Goal: Information Seeking & Learning: Learn about a topic

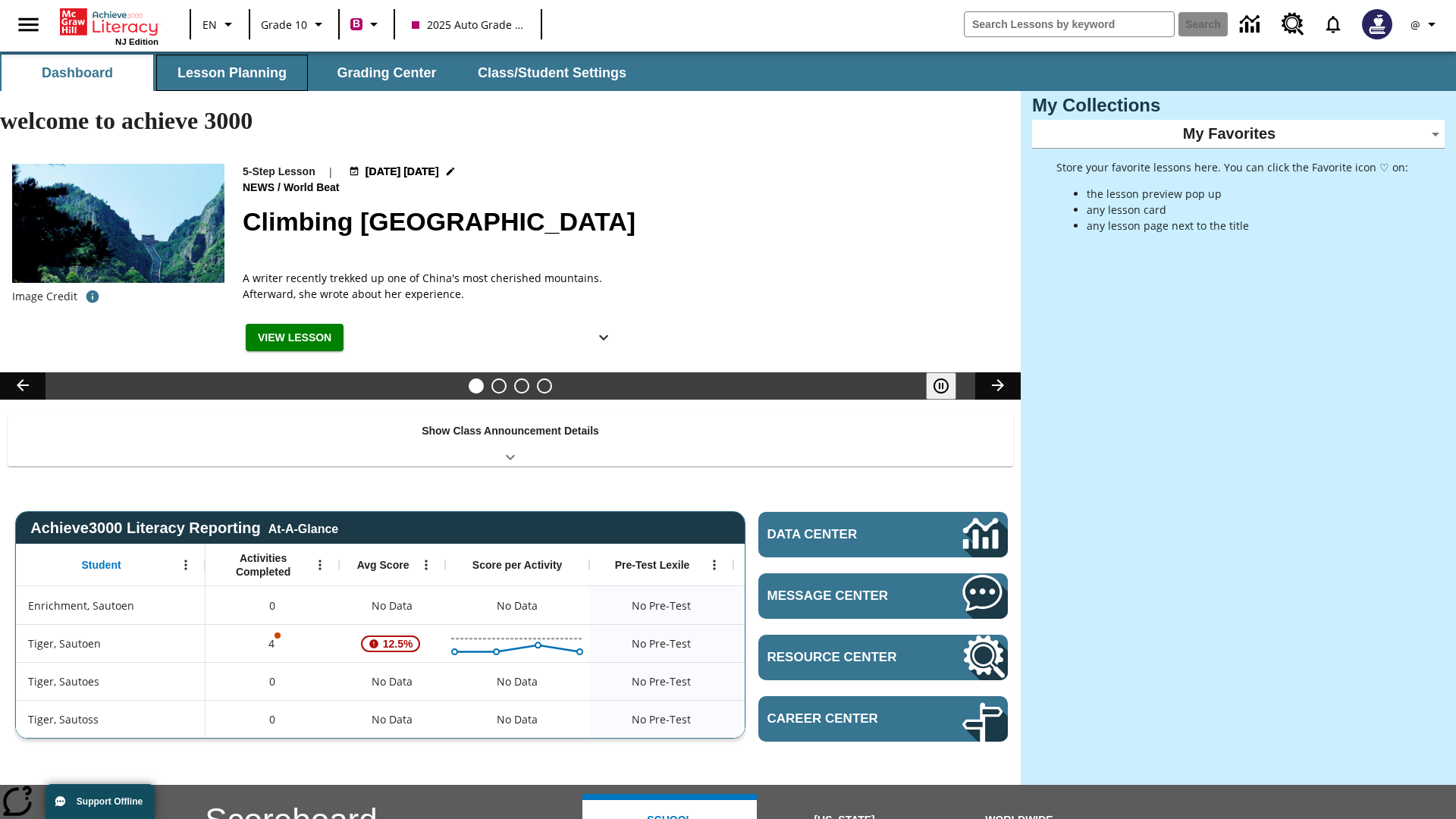
click at [232, 73] on button "Lesson Planning" at bounding box center [232, 72] width 152 height 36
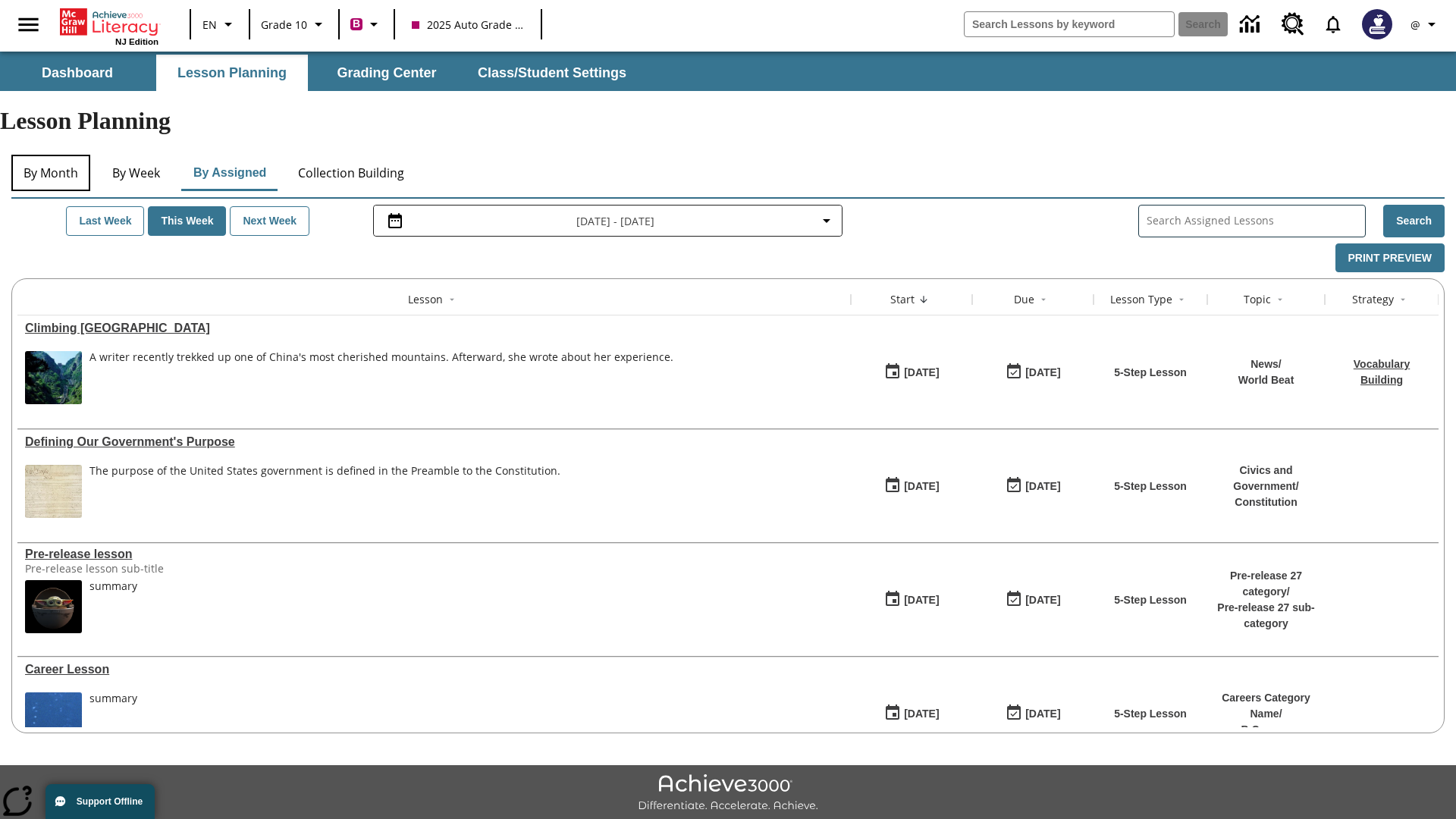
click at [51, 154] on button "By Month" at bounding box center [50, 172] width 79 height 36
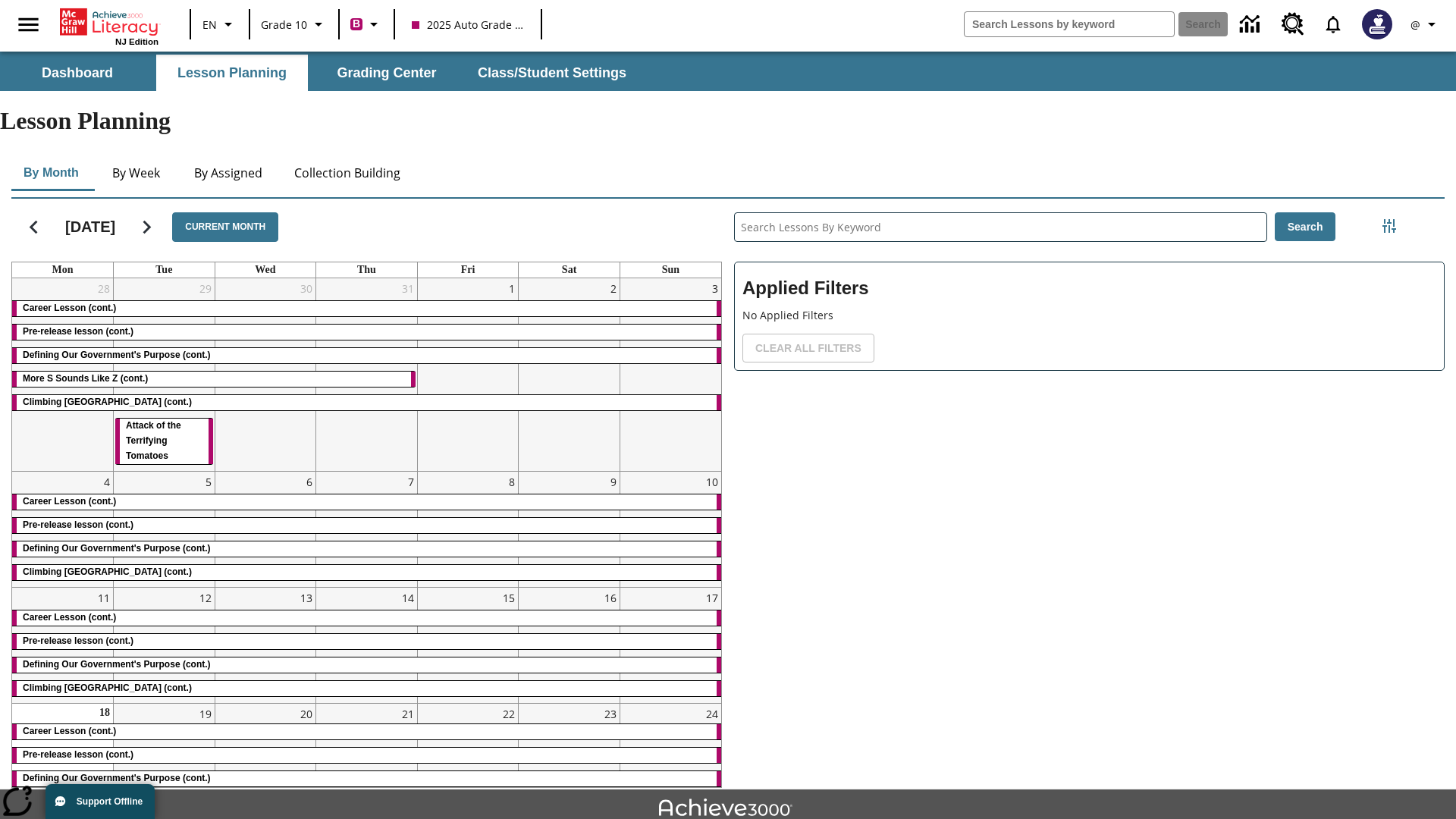
click at [366, 301] on div "Career Lesson (cont.)" at bounding box center [367, 308] width 710 height 15
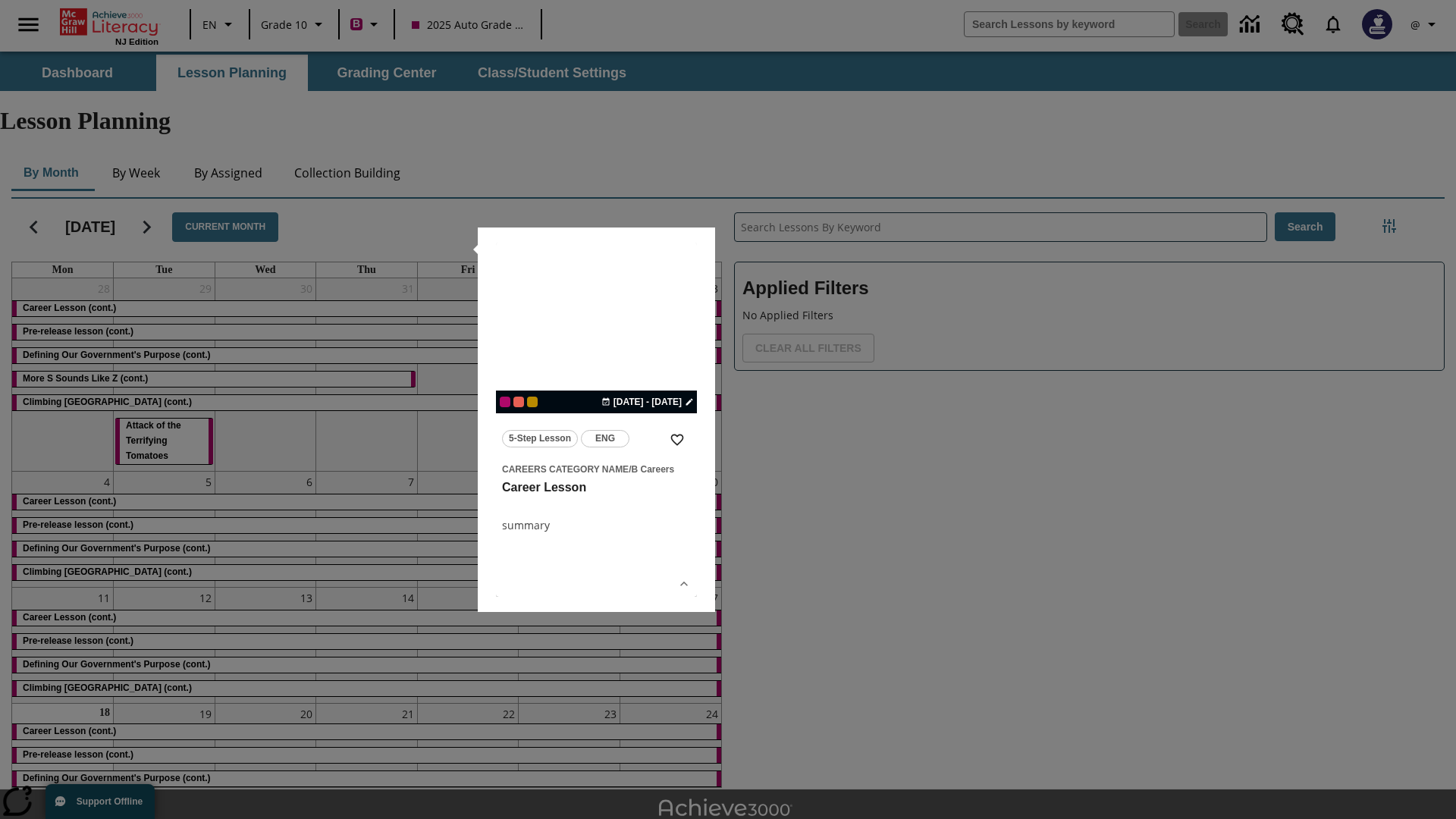
scroll to position [33, 0]
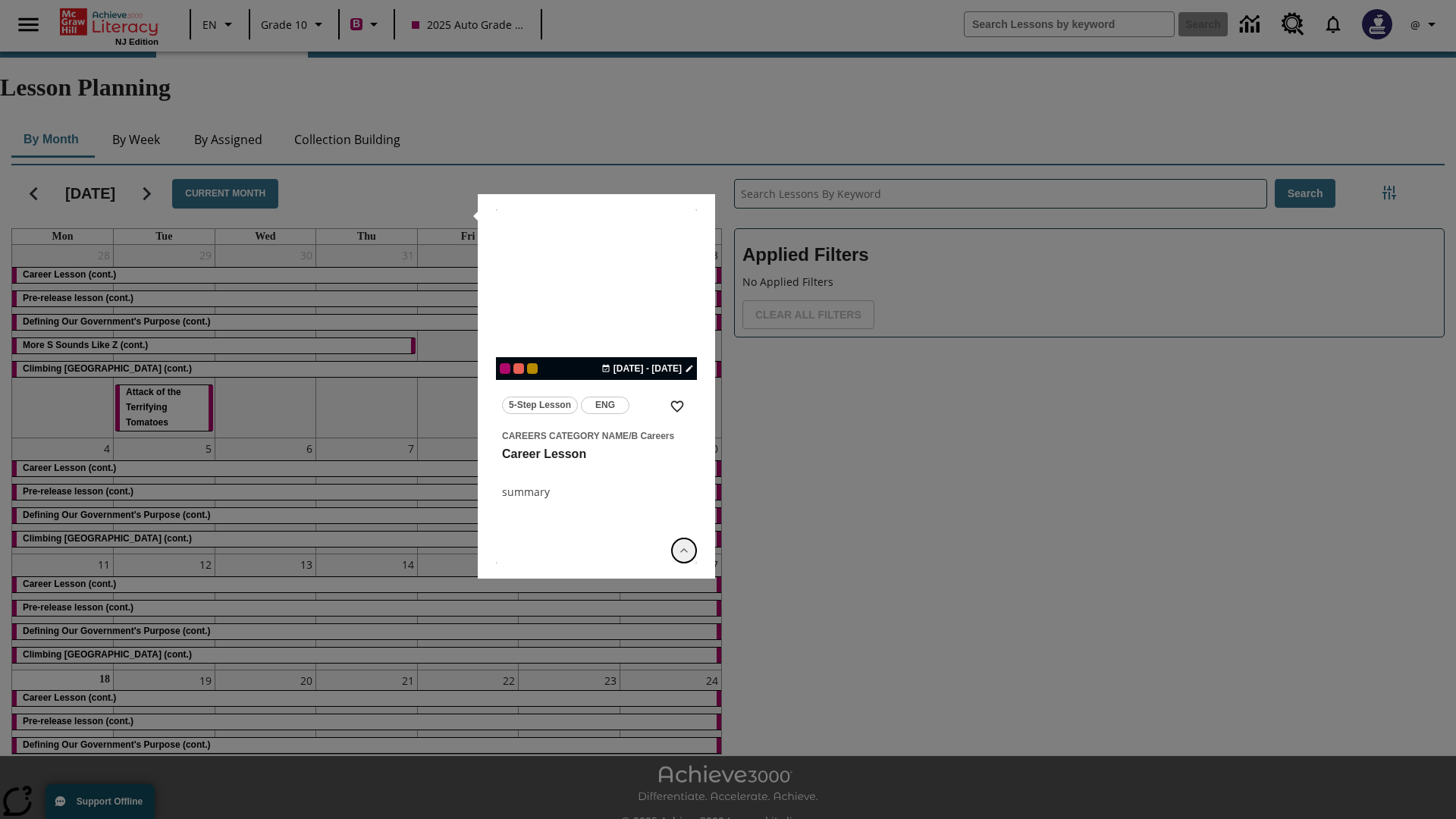
click at [684, 549] on icon "Show Details" at bounding box center [684, 550] width 15 height 15
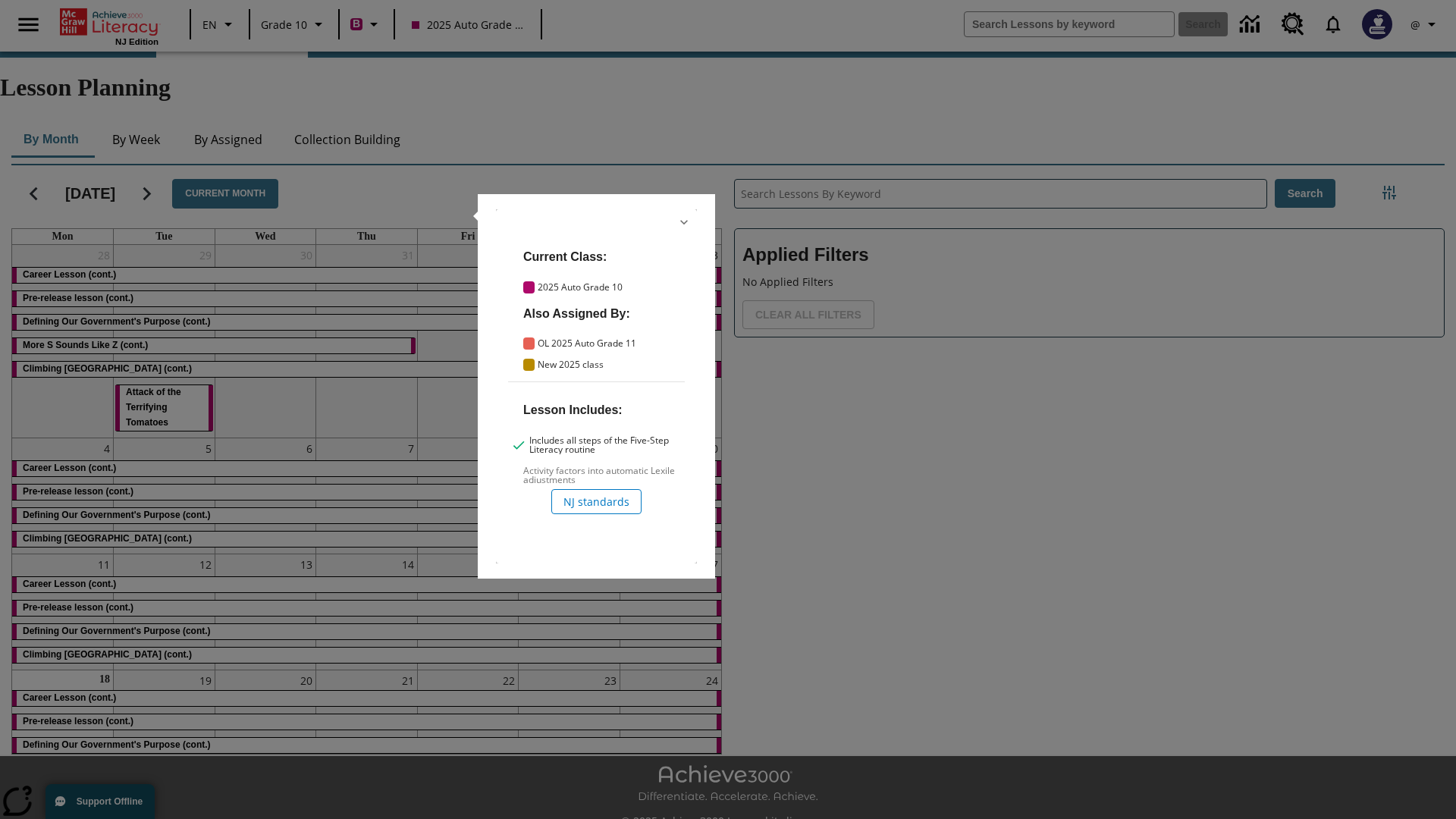
click at [684, 223] on icon "Hide Details" at bounding box center [684, 222] width 15 height 15
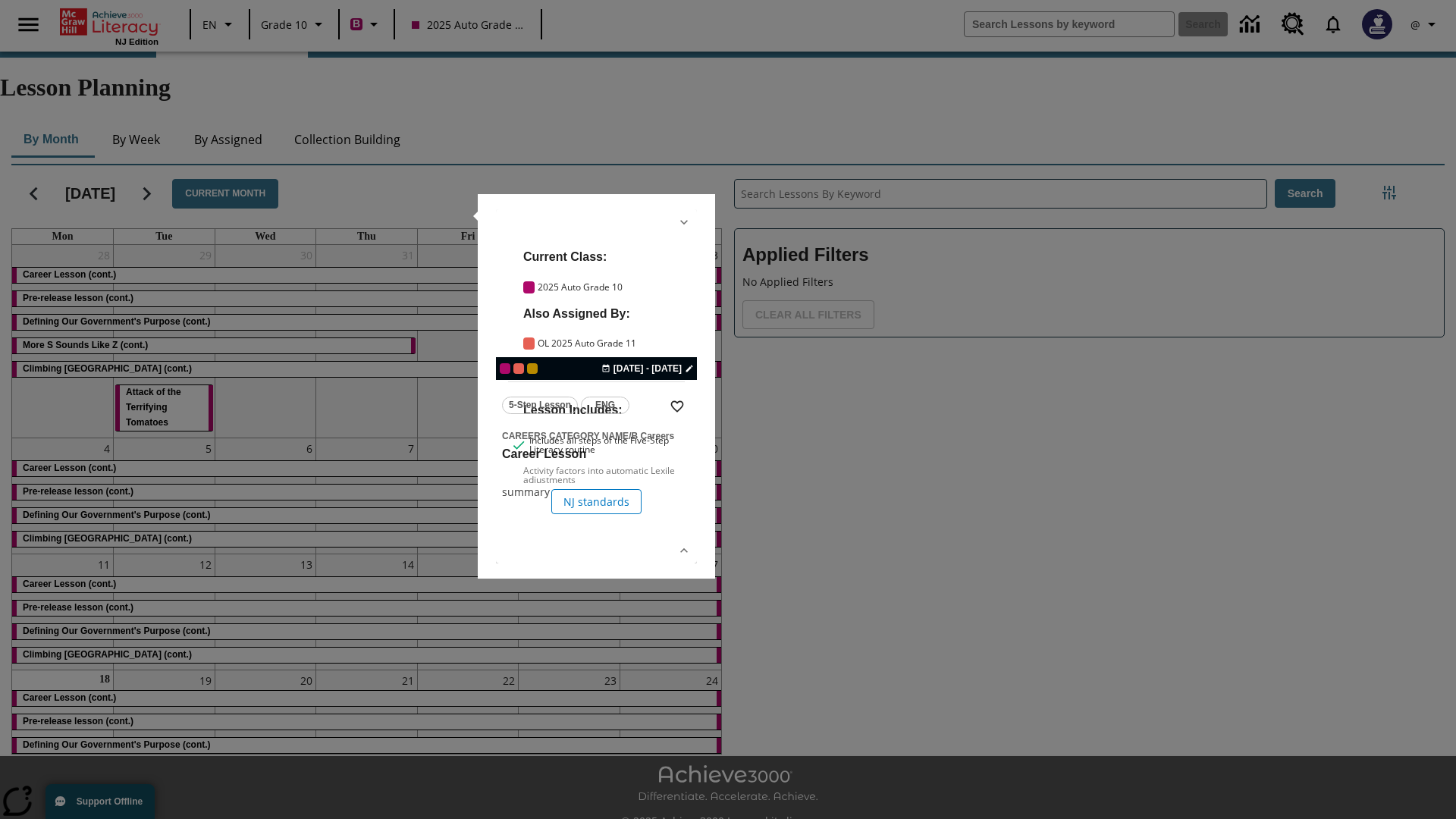
click at [596, 386] on link "lesson details" at bounding box center [597, 386] width 201 height 354
